Goal: Task Accomplishment & Management: Complete application form

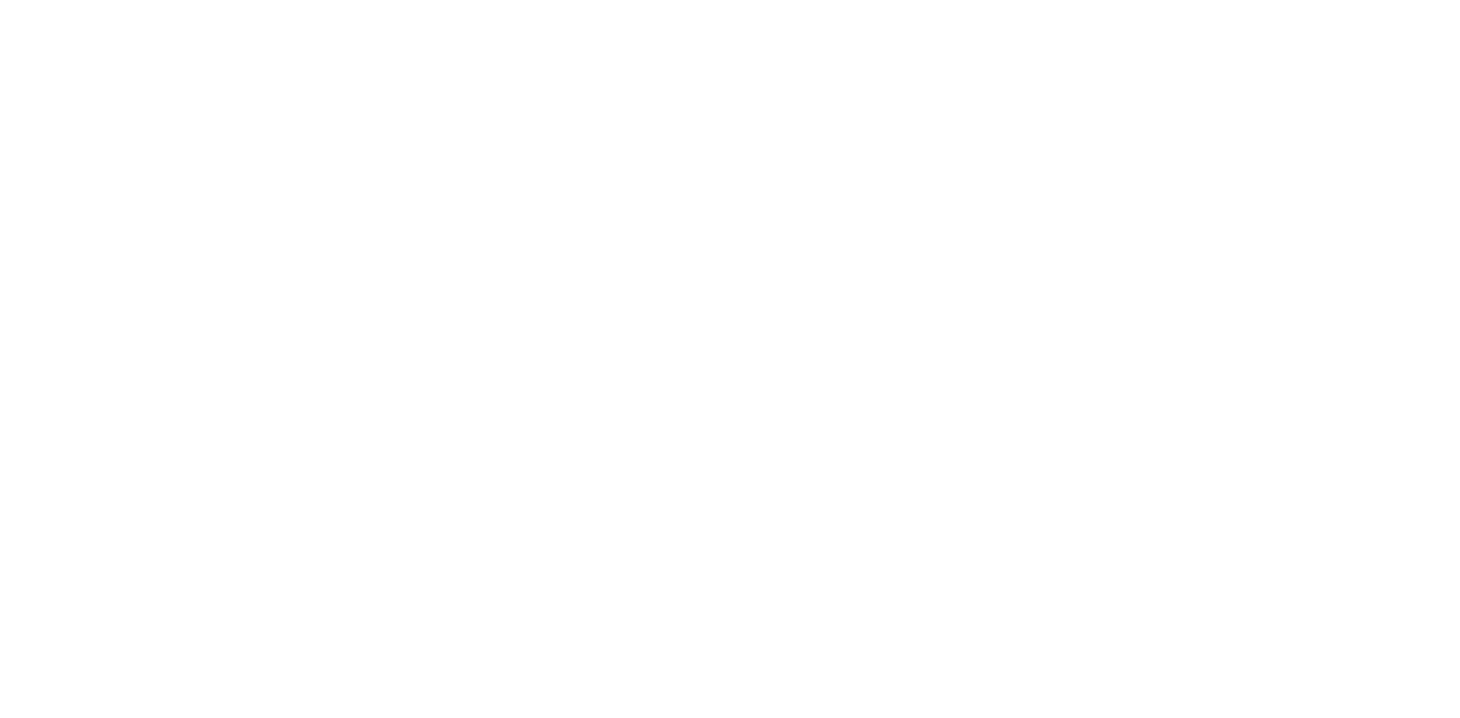
click at [1093, 6] on html at bounding box center [730, 3] width 1460 height 6
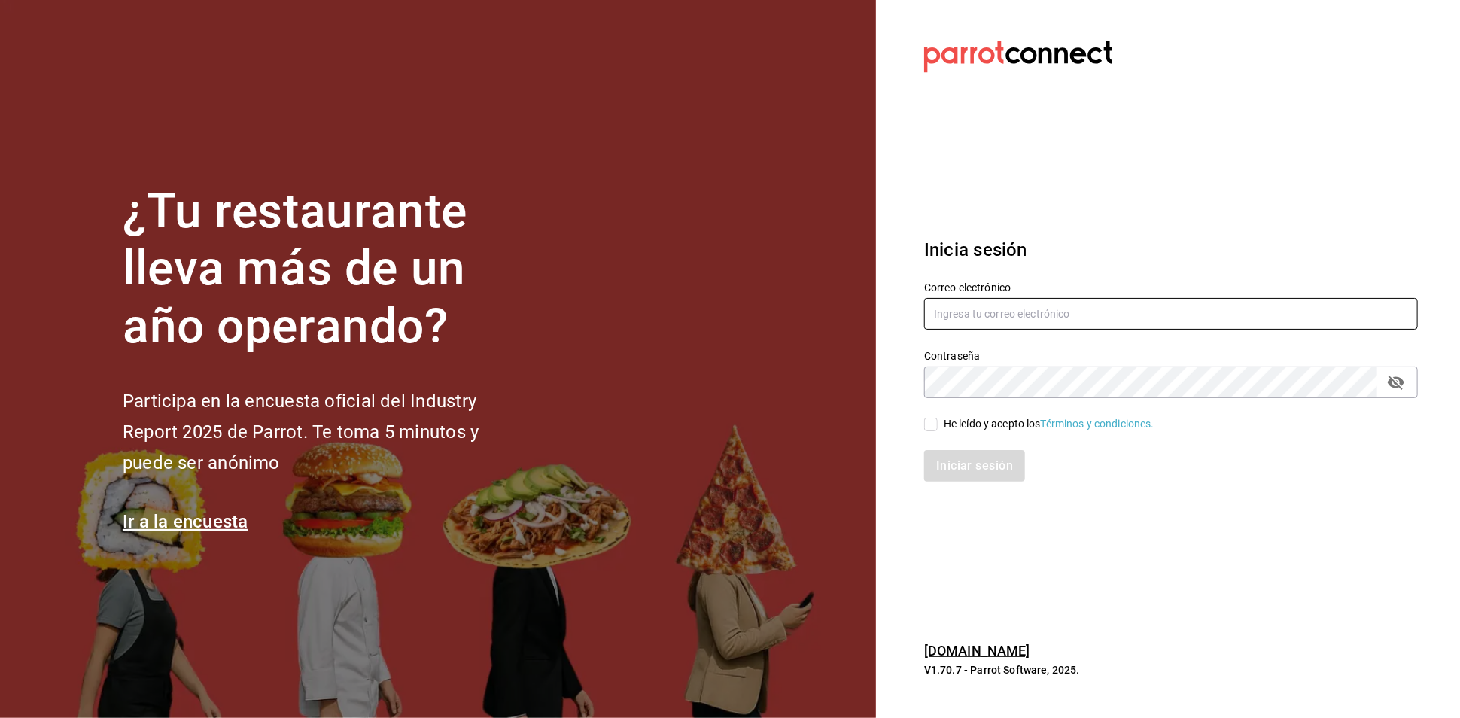
click at [956, 302] on input "text" at bounding box center [1171, 314] width 494 height 32
type input "A"
type input "[EMAIL_ADDRESS][DOMAIN_NAME]"
click at [934, 427] on input "He leído y acepto los Términos y condiciones." at bounding box center [931, 425] width 14 height 14
checkbox input "true"
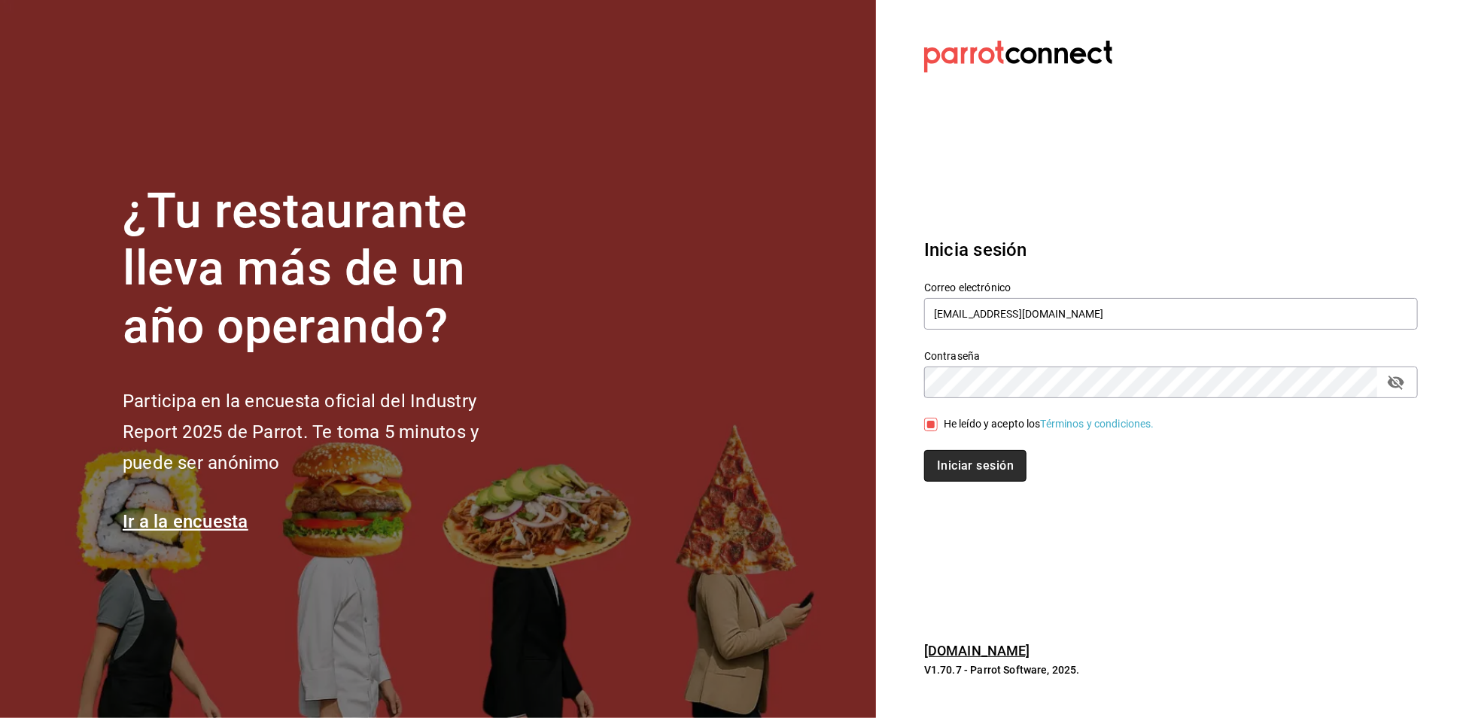
click at [995, 475] on button "Iniciar sesión" at bounding box center [975, 466] width 102 height 32
